Goal: Task Accomplishment & Management: Manage account settings

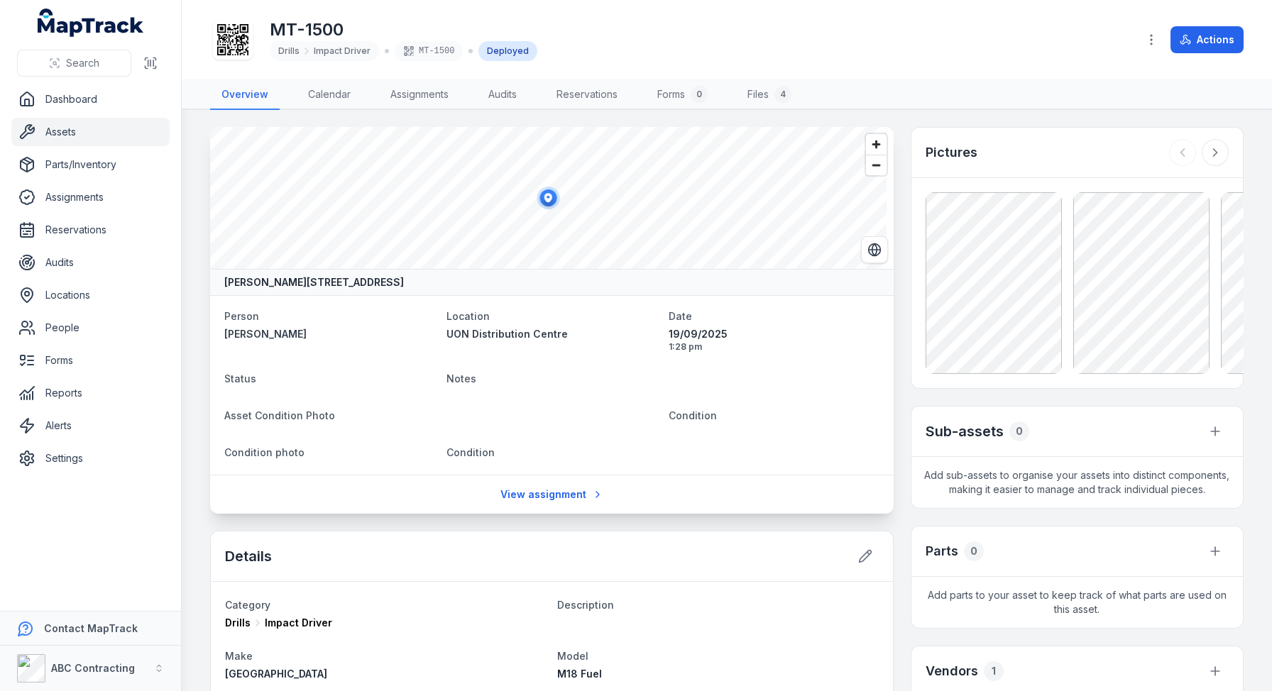
scroll to position [230, 0]
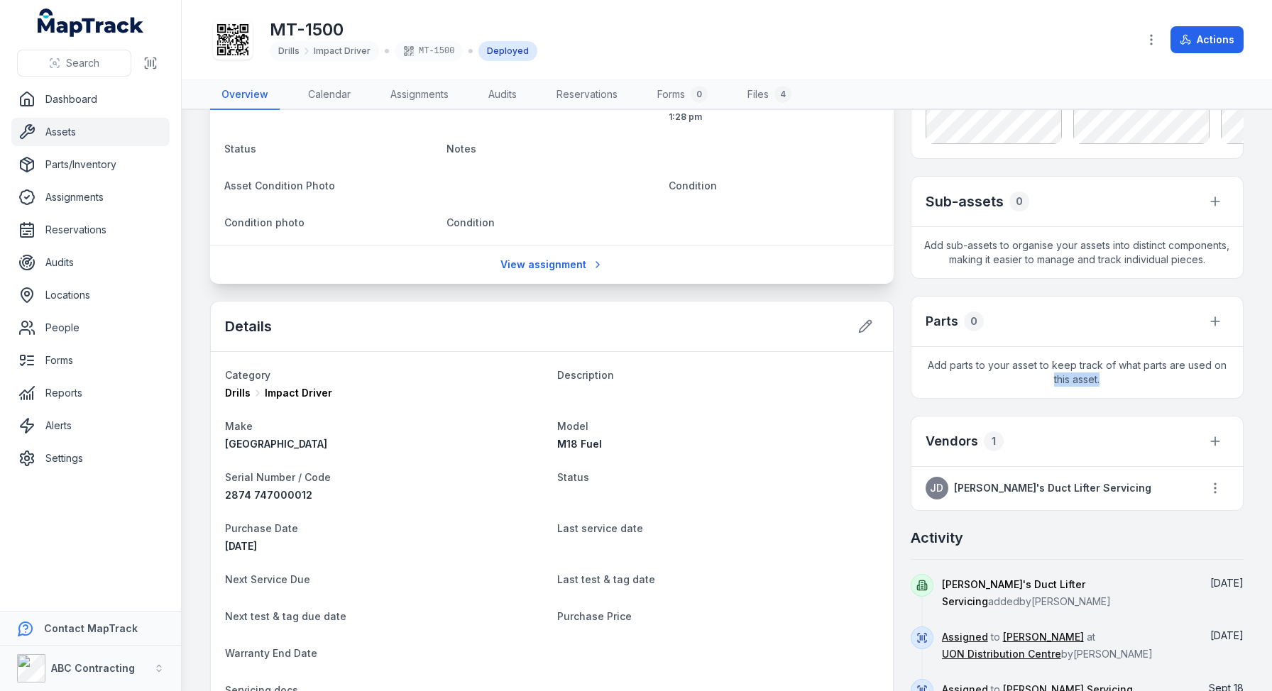
drag, startPoint x: 1153, startPoint y: 400, endPoint x: 1018, endPoint y: 390, distance: 135.9
click at [1018, 390] on span "Add parts to your asset to keep track of what parts are used on this asset." at bounding box center [1076, 372] width 331 height 51
click at [50, 163] on link "Parts/Inventory" at bounding box center [90, 164] width 158 height 28
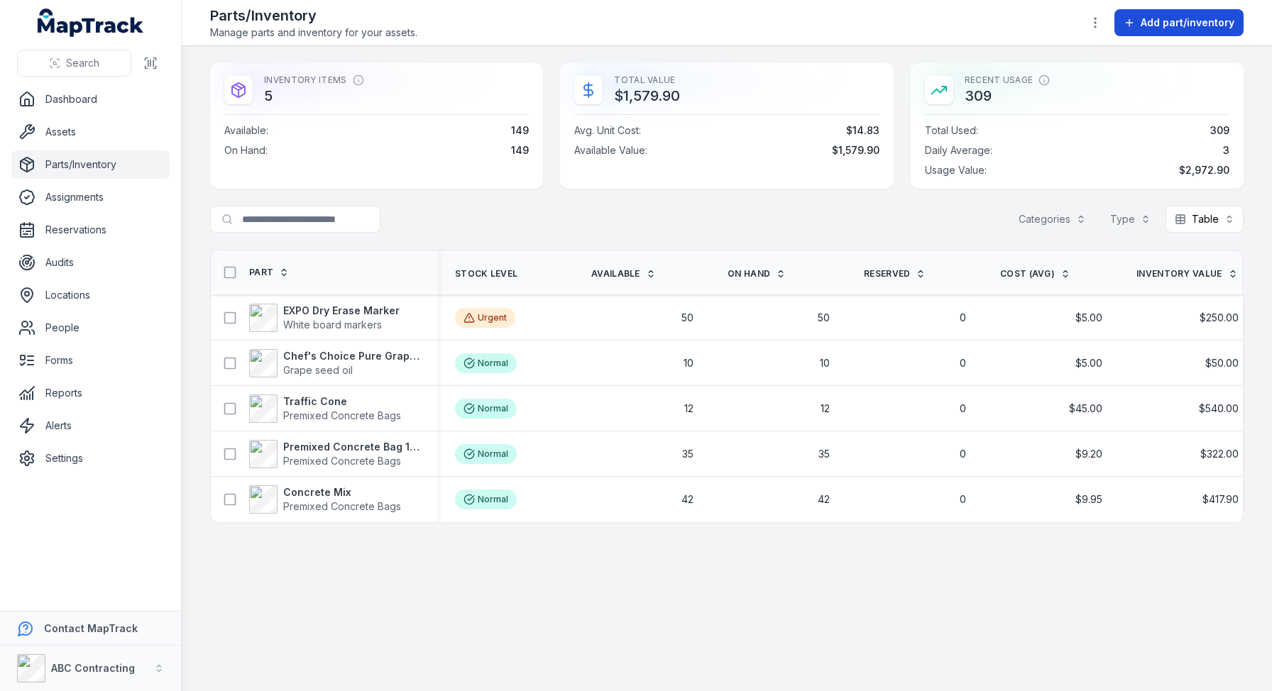
click at [1223, 24] on span "Add part/inventory" at bounding box center [1187, 23] width 94 height 14
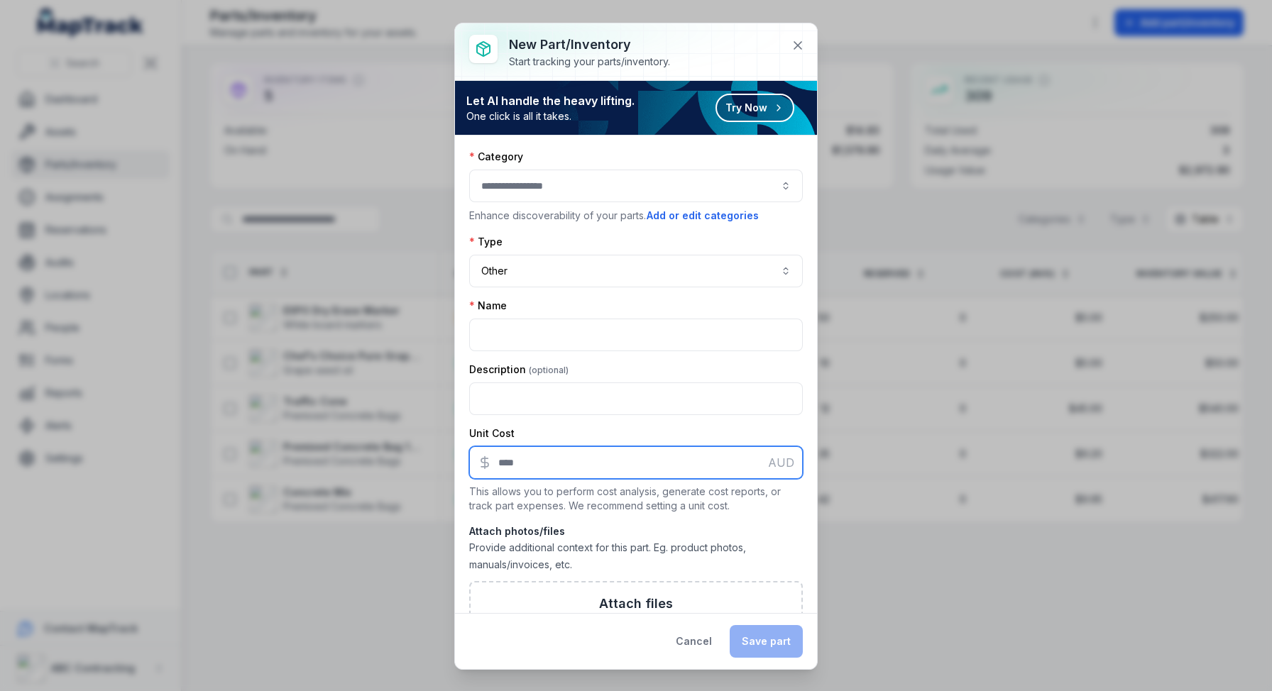
drag, startPoint x: 541, startPoint y: 474, endPoint x: 536, endPoint y: 465, distance: 10.2
click at [541, 473] on input ":r168:-form-item-label" at bounding box center [635, 462] width 333 height 33
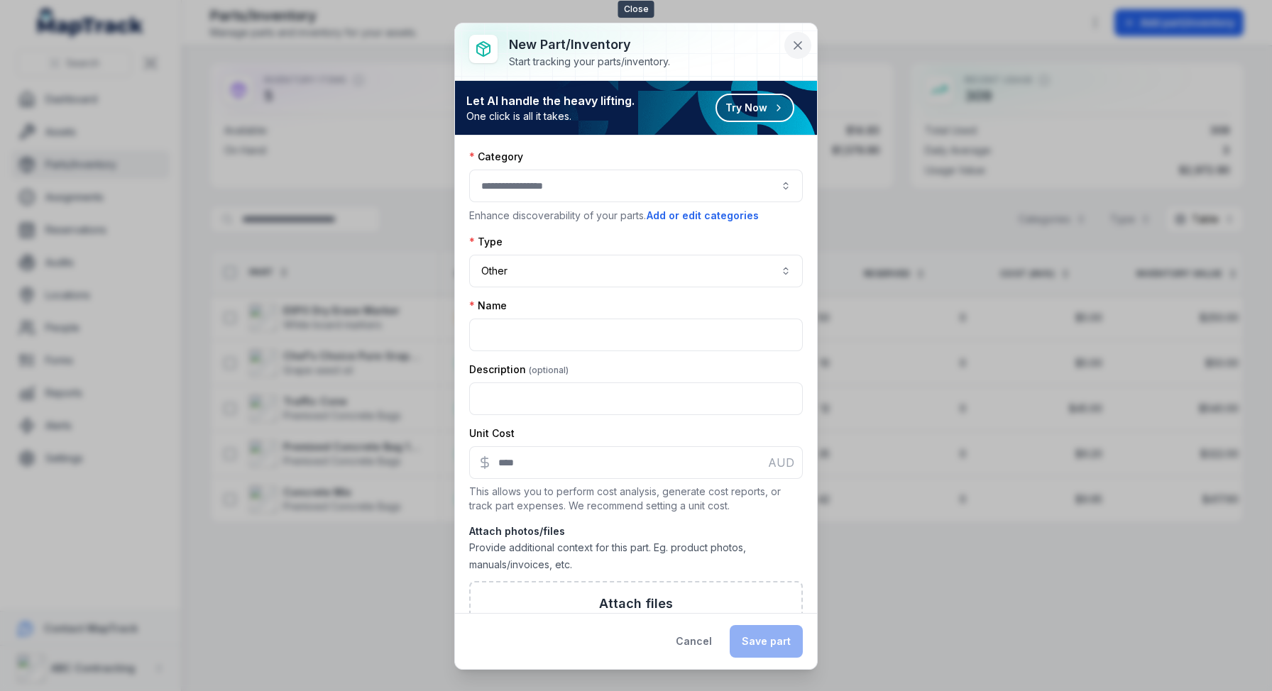
click at [800, 45] on icon at bounding box center [797, 45] width 14 height 14
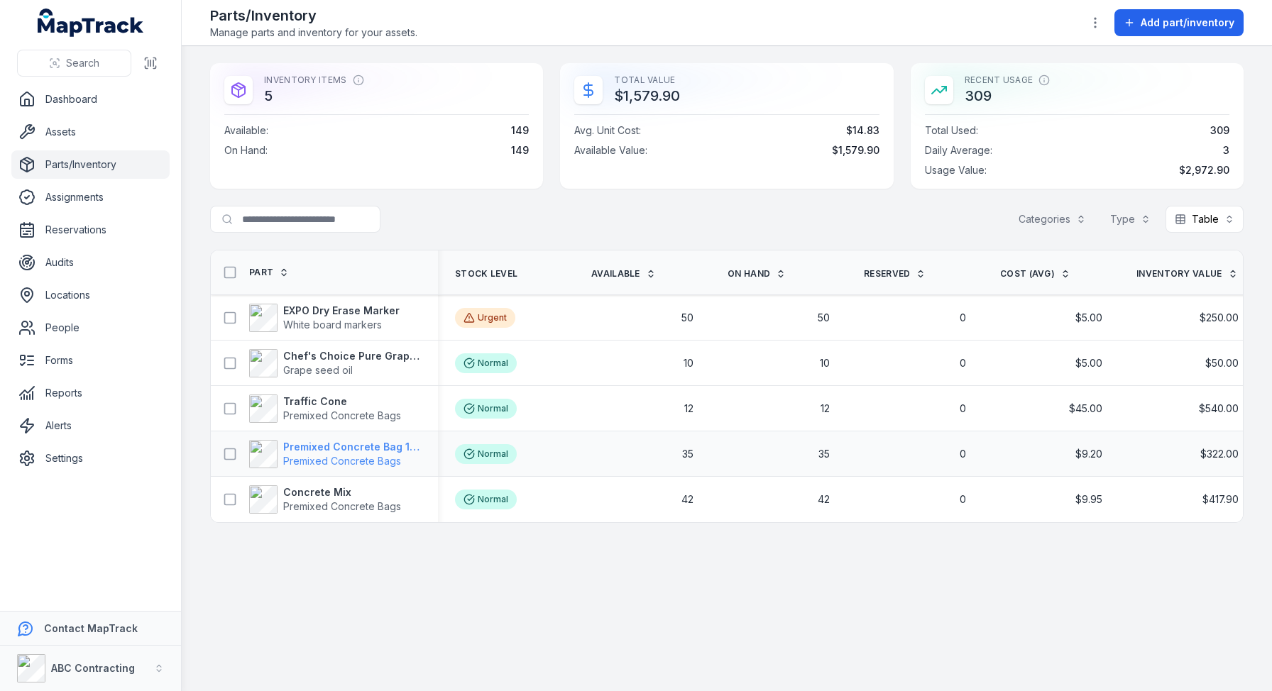
click at [331, 448] on strong "Premixed Concrete Bag 15kg" at bounding box center [352, 447] width 138 height 14
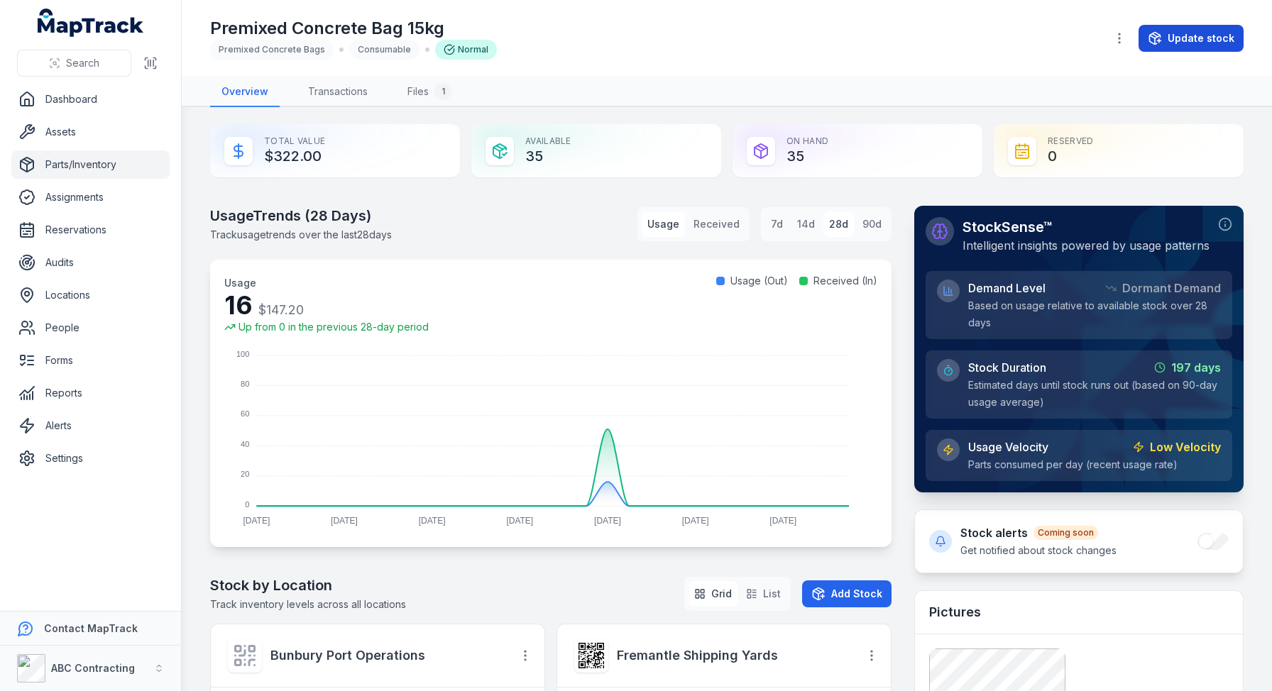
click at [1167, 28] on button "Update stock" at bounding box center [1190, 38] width 105 height 27
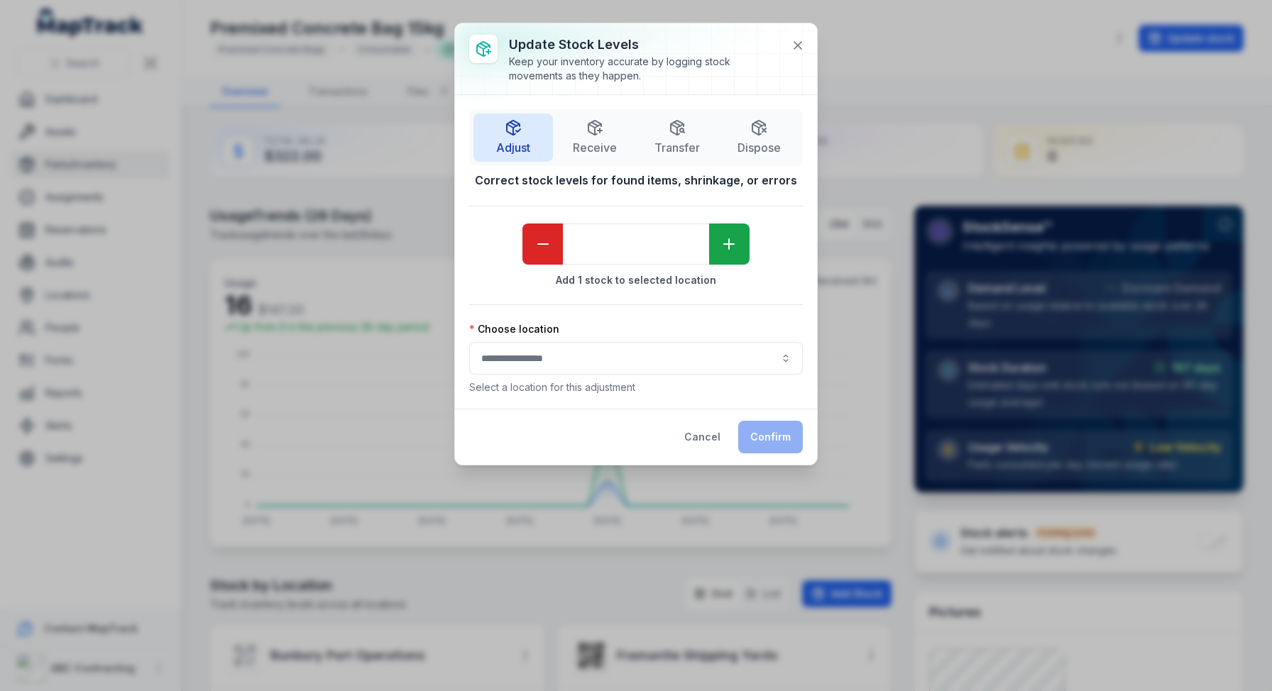
drag, startPoint x: 597, startPoint y: 145, endPoint x: 666, endPoint y: 172, distance: 74.2
click at [597, 145] on span "Receive" at bounding box center [595, 147] width 44 height 17
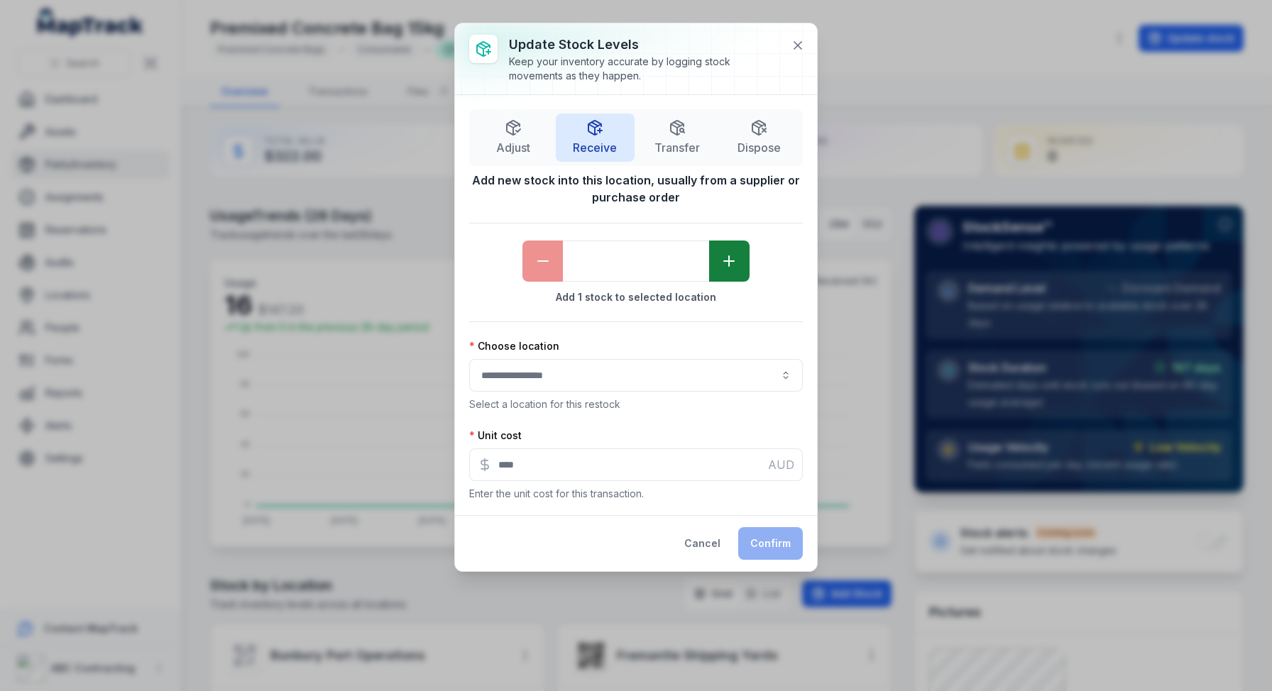
click at [727, 251] on button "button" at bounding box center [729, 261] width 40 height 41
click at [727, 252] on button "button" at bounding box center [729, 261] width 40 height 41
click at [727, 253] on icon "button" at bounding box center [728, 261] width 17 height 17
type input "*"
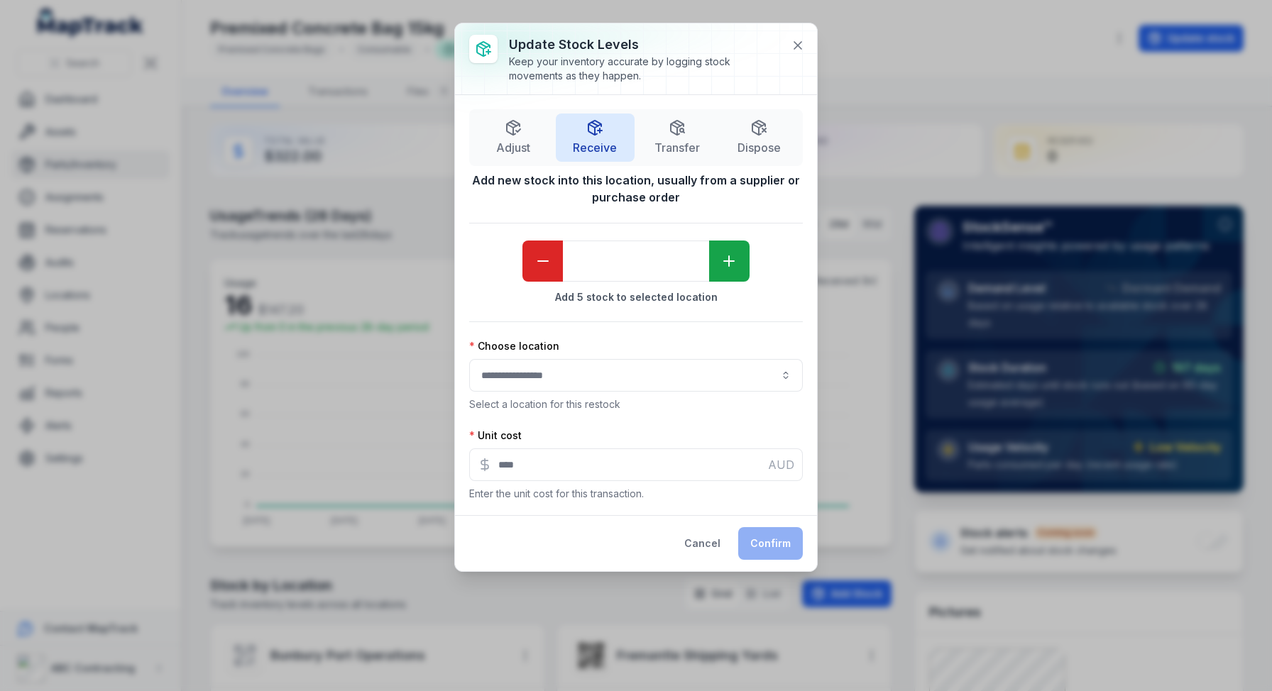
click at [590, 365] on button "button" at bounding box center [635, 375] width 333 height 33
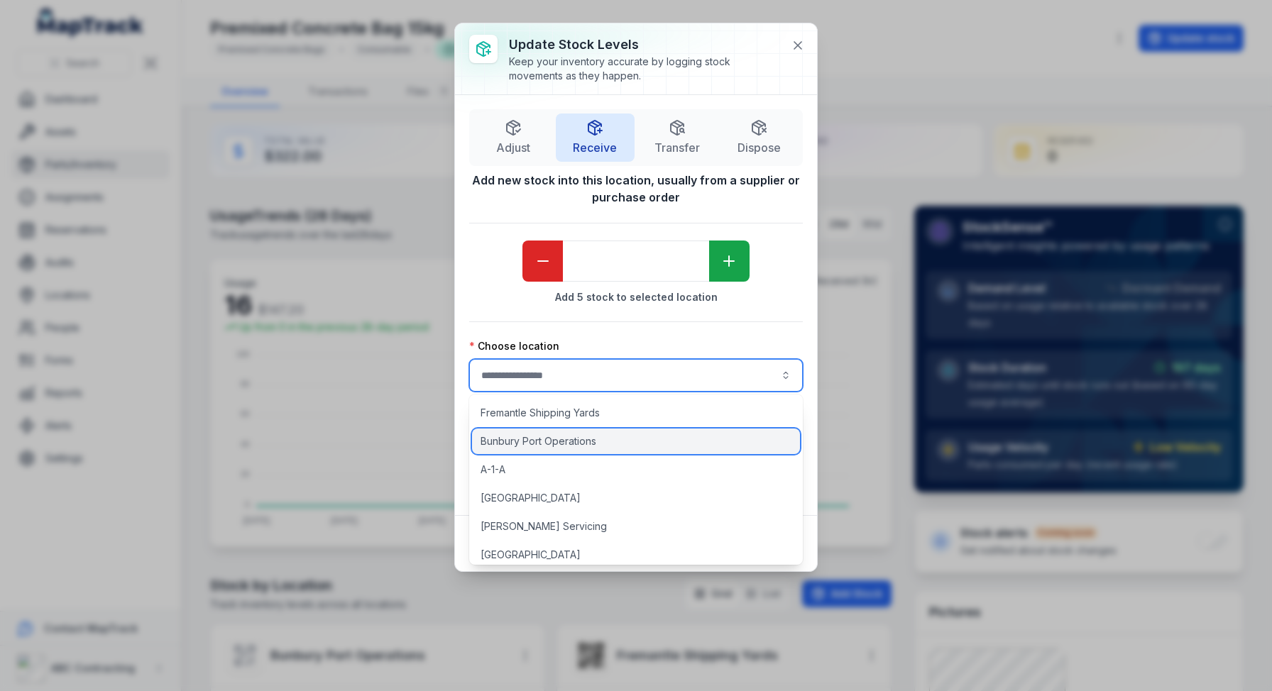
click at [570, 436] on span "Bunbury Port Operations" at bounding box center [538, 441] width 116 height 14
type input "**********"
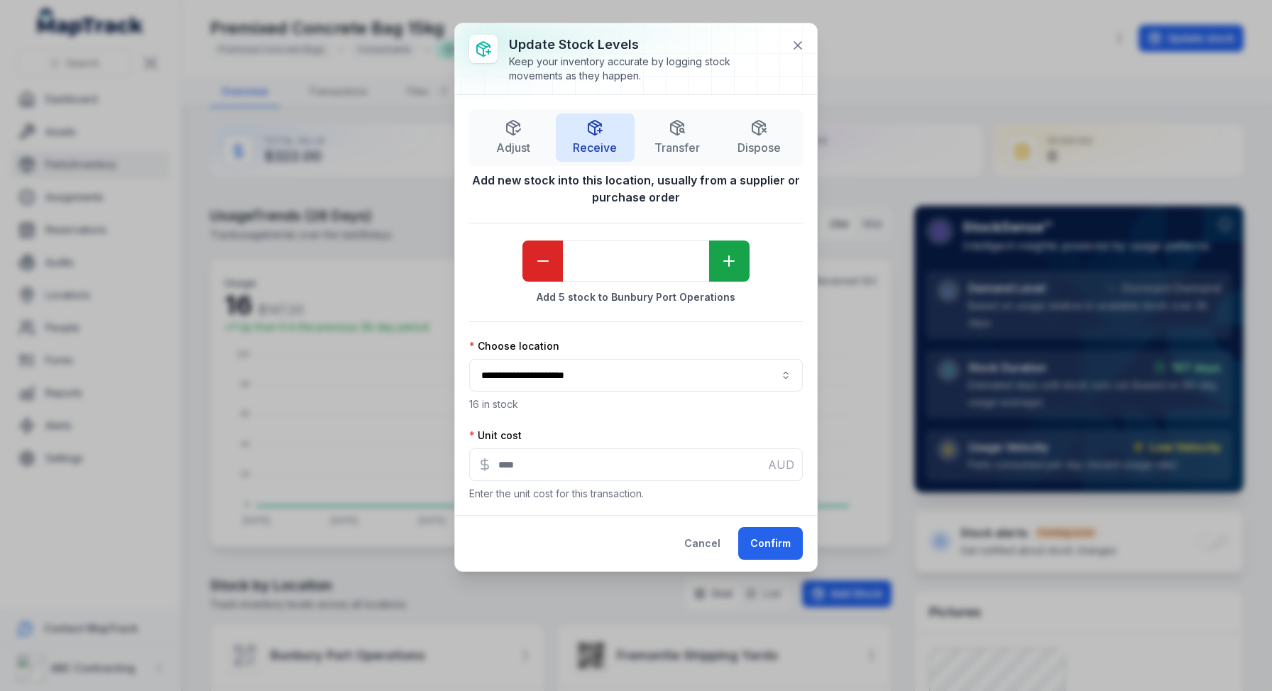
click at [549, 480] on div "Unit cost *** AUD Enter the unit cost for this transaction." at bounding box center [635, 465] width 333 height 72
click at [546, 466] on input "***" at bounding box center [635, 464] width 333 height 33
type input "***"
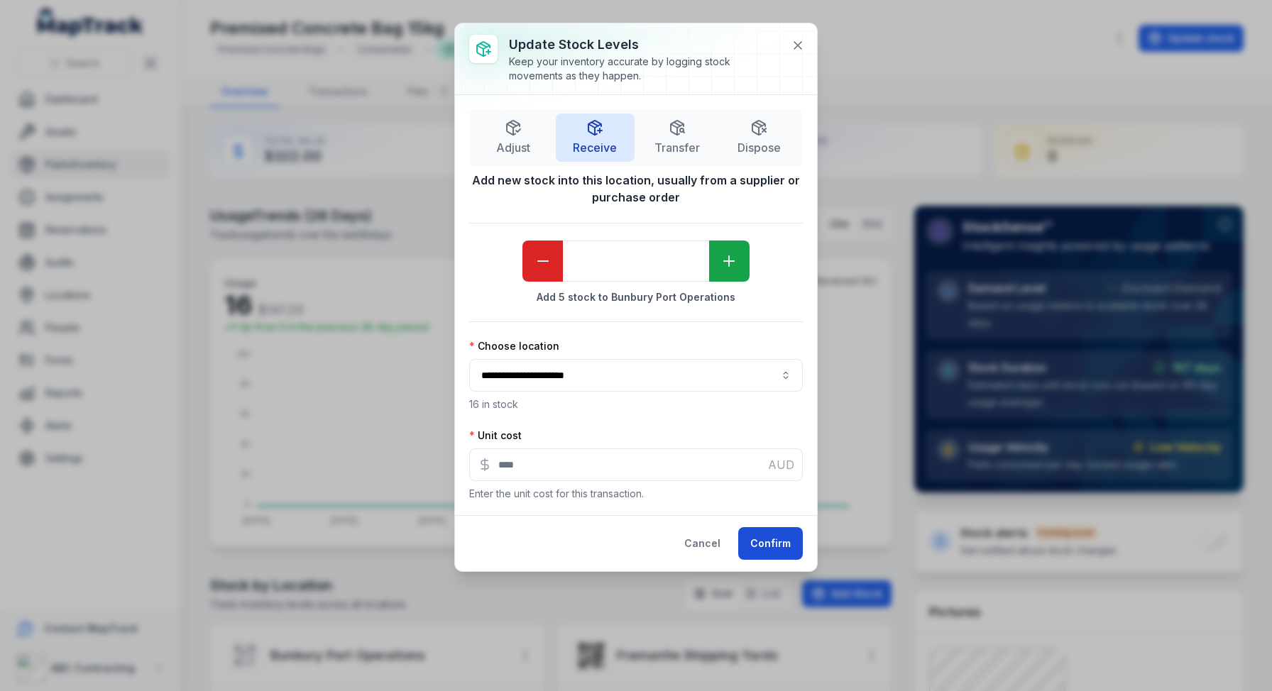
click at [791, 537] on button "Confirm" at bounding box center [770, 543] width 65 height 33
